Goal: Check status: Check status

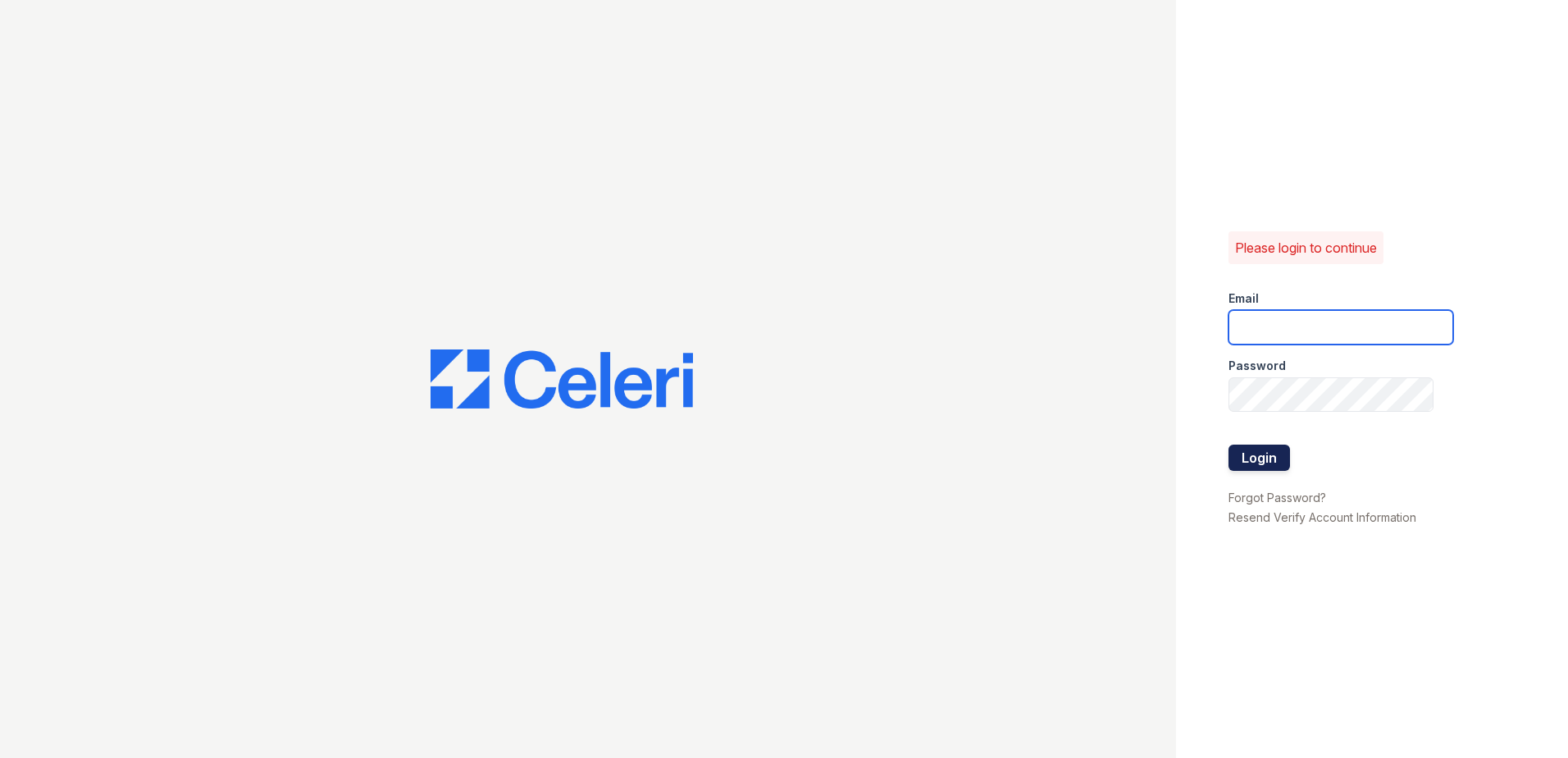
type input "Arrivewakaba@trinity-pm.com"
click at [1258, 449] on button "Login" at bounding box center [1259, 458] width 62 height 26
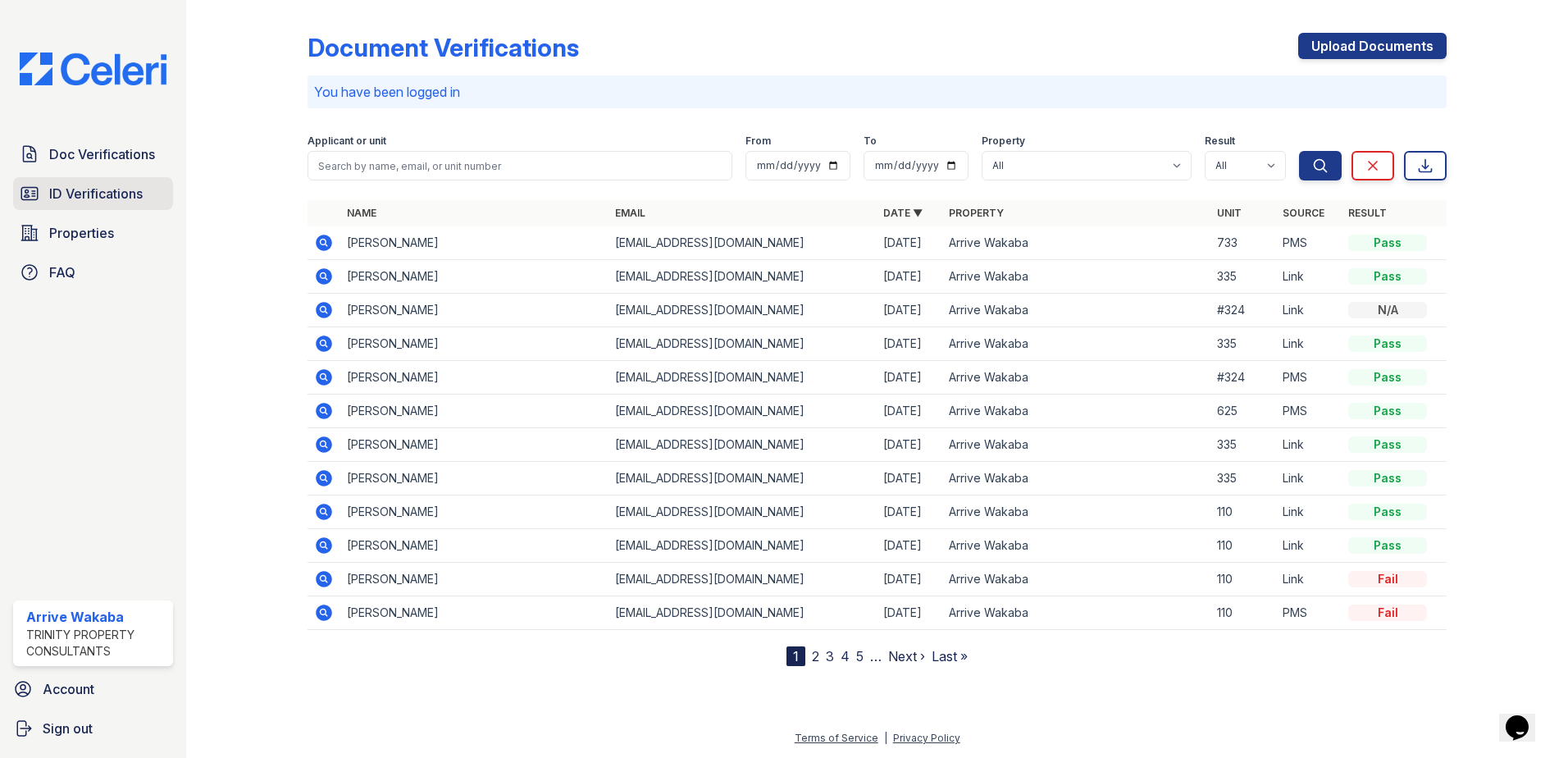
click at [137, 192] on span "ID Verifications" at bounding box center [96, 194] width 94 height 20
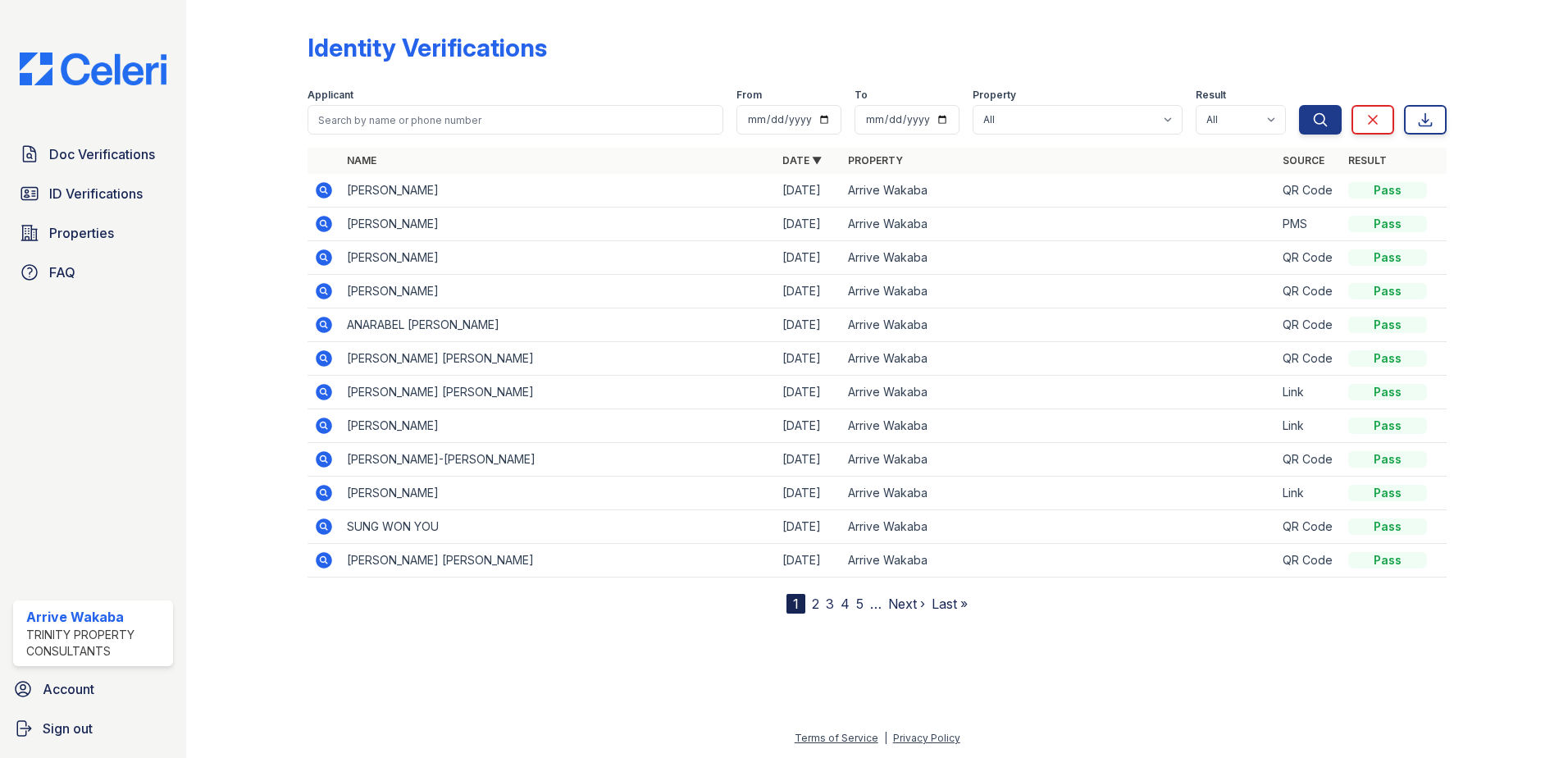
click at [320, 220] on icon at bounding box center [324, 224] width 16 height 16
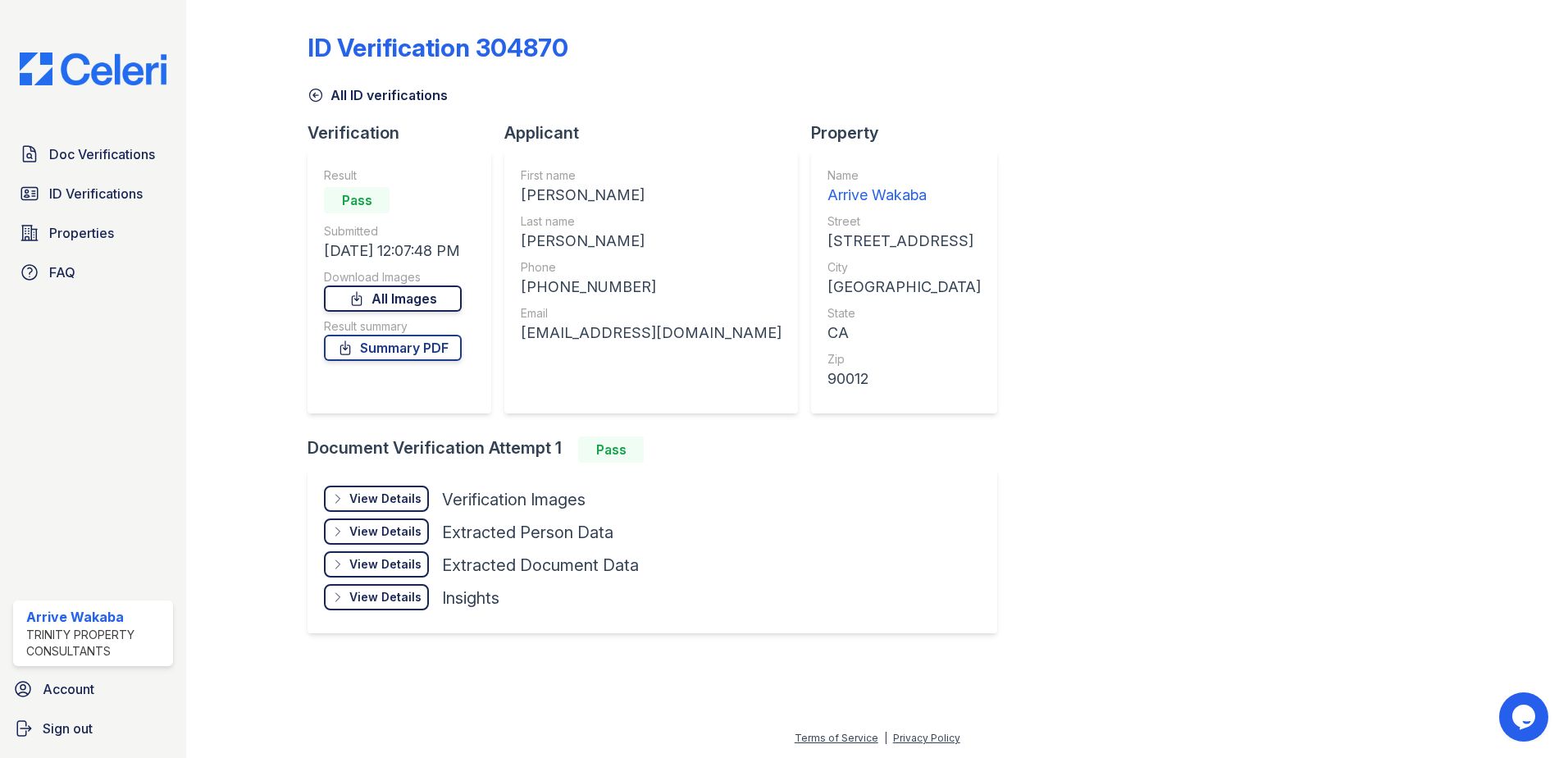
click at [431, 292] on link "All Images" at bounding box center [392, 299] width 138 height 26
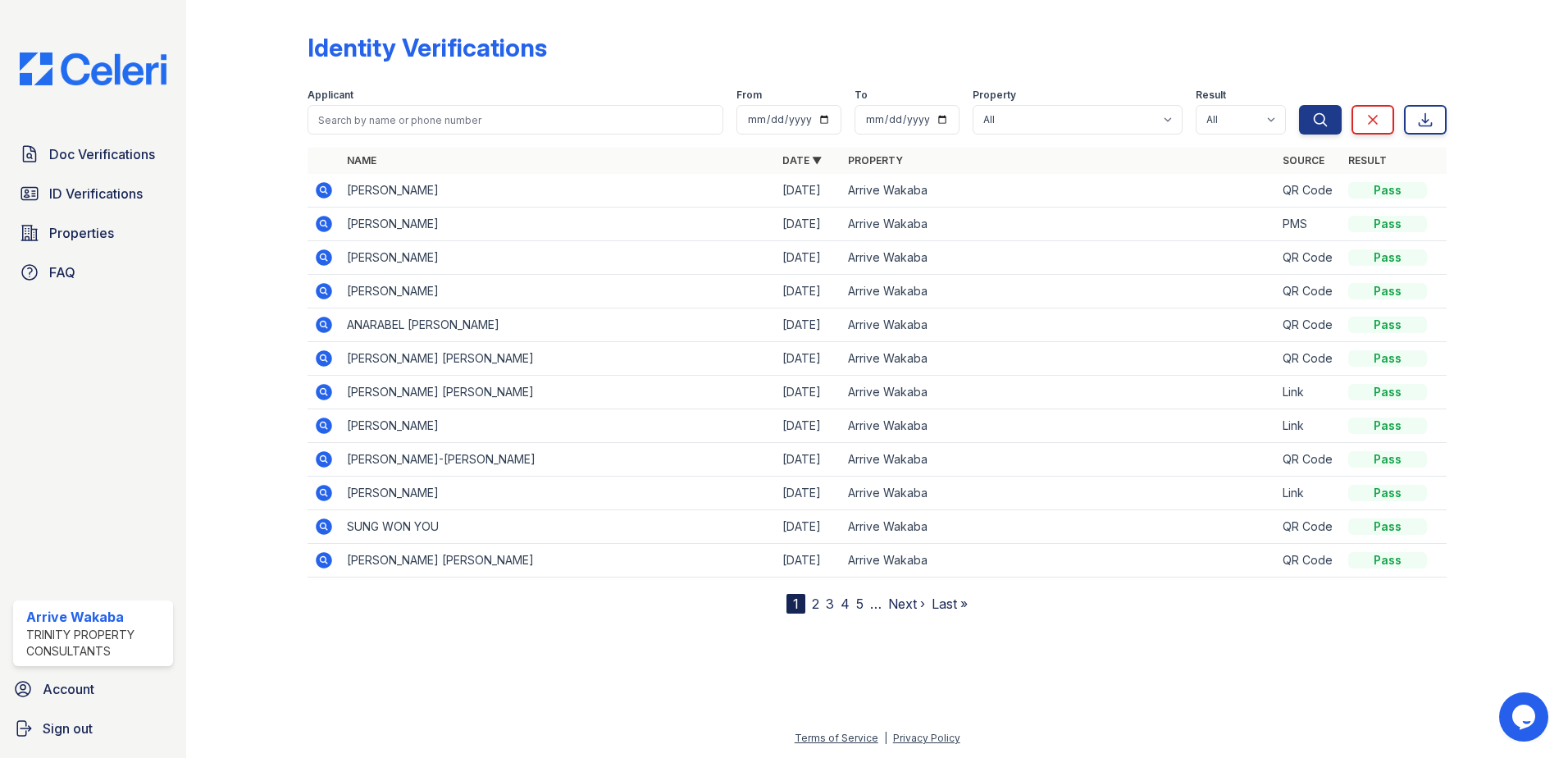
click at [322, 359] on icon at bounding box center [322, 357] width 4 height 4
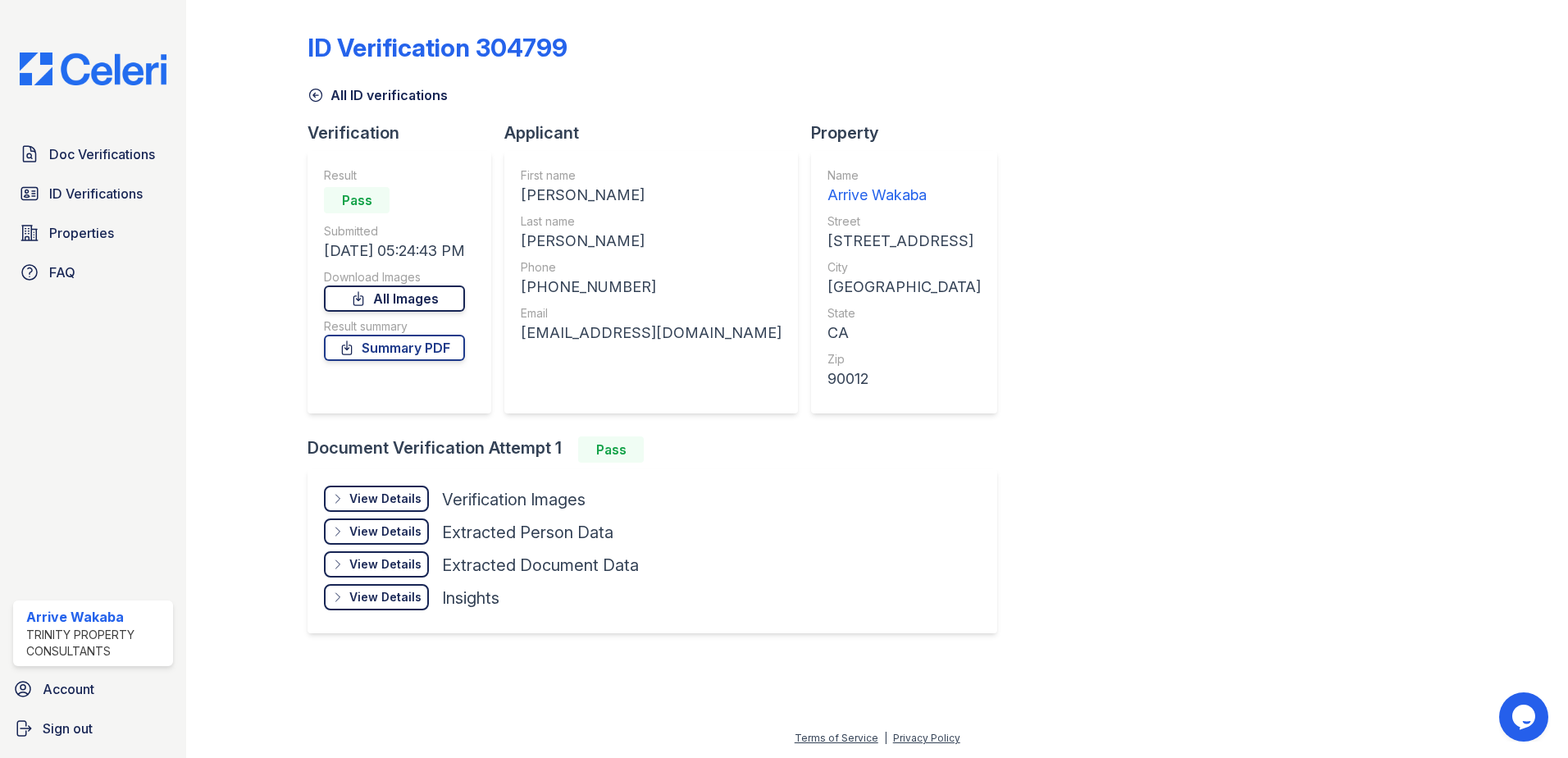
click at [427, 311] on link "All Images" at bounding box center [394, 299] width 141 height 26
click at [439, 298] on link "All Images" at bounding box center [394, 299] width 141 height 26
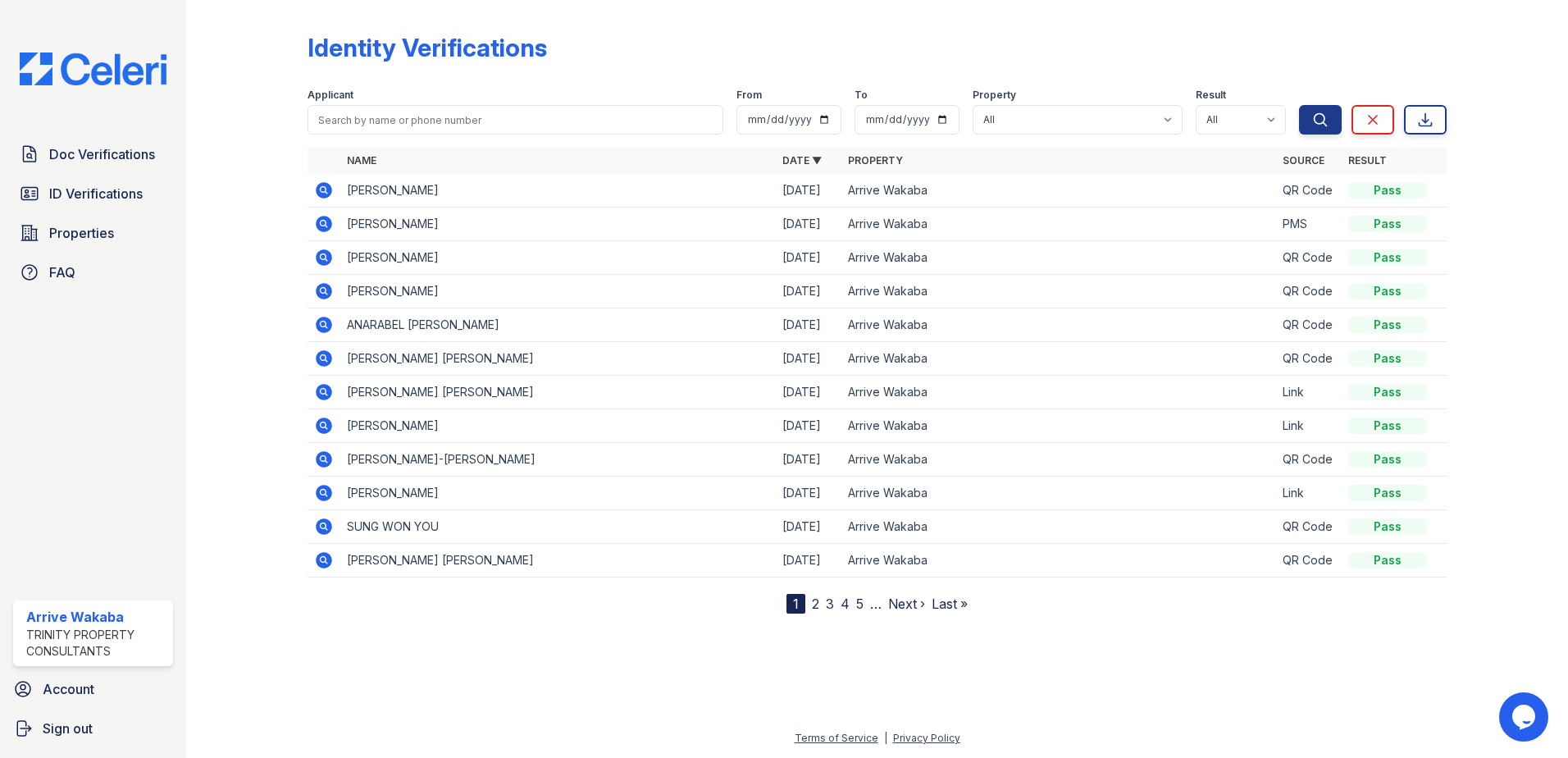
click at [320, 337] on td at bounding box center [324, 325] width 33 height 34
click at [320, 325] on icon at bounding box center [324, 325] width 20 height 20
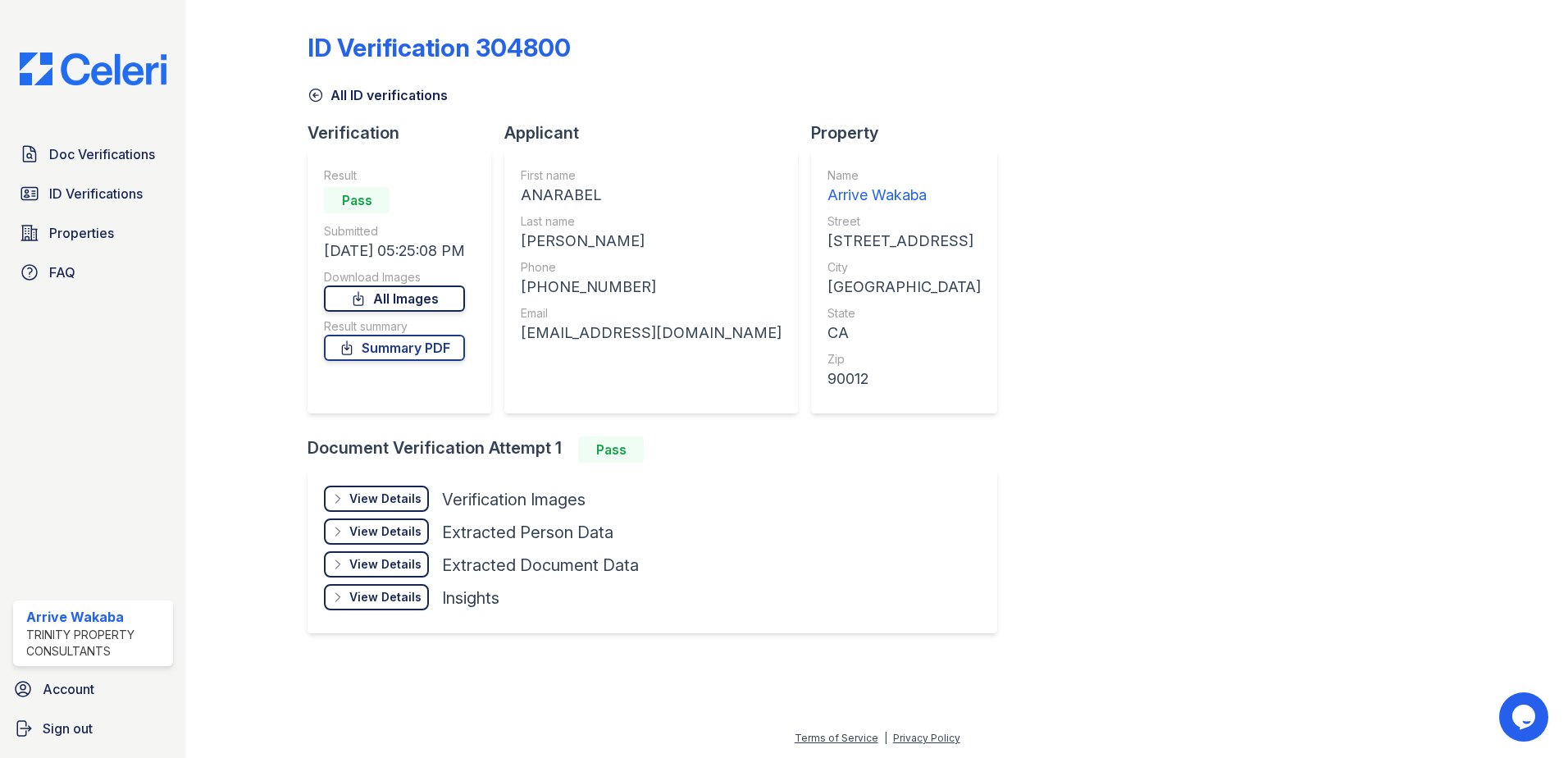
click at [379, 306] on link "All Images" at bounding box center [394, 299] width 141 height 26
click at [414, 309] on link "All Images" at bounding box center [394, 299] width 141 height 26
click at [1155, 294] on div "ID Verification 304800 All ID verifications Verification Result Pass Submitted …" at bounding box center [876, 331] width 1139 height 650
